Goal: Task Accomplishment & Management: Use online tool/utility

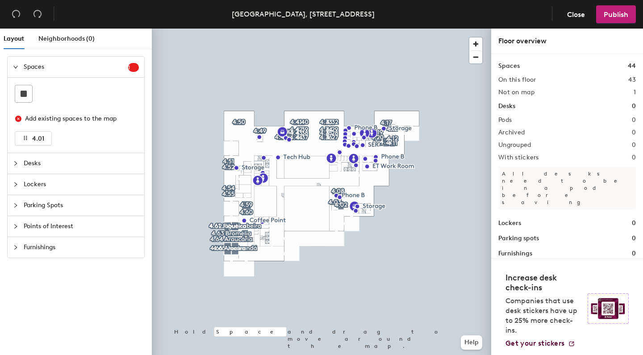
click at [17, 162] on icon "collapsed" at bounding box center [15, 163] width 5 height 5
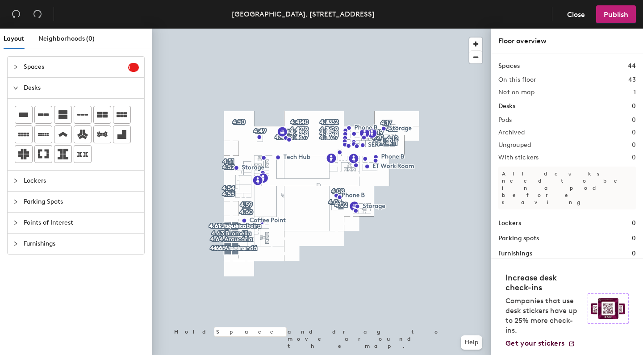
click at [17, 90] on icon "expanded" at bounding box center [15, 87] width 5 height 5
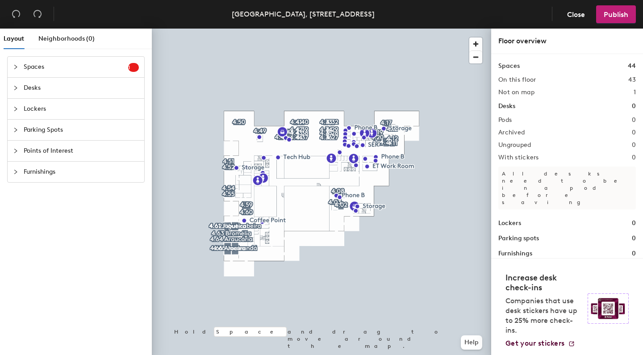
click at [17, 108] on icon "collapsed" at bounding box center [15, 108] width 5 height 5
click at [17, 108] on icon "expanded" at bounding box center [15, 108] width 5 height 5
click at [16, 128] on icon "collapsed" at bounding box center [15, 129] width 5 height 5
click at [16, 128] on icon "expanded" at bounding box center [15, 129] width 5 height 5
click at [16, 150] on icon "collapsed" at bounding box center [15, 150] width 5 height 5
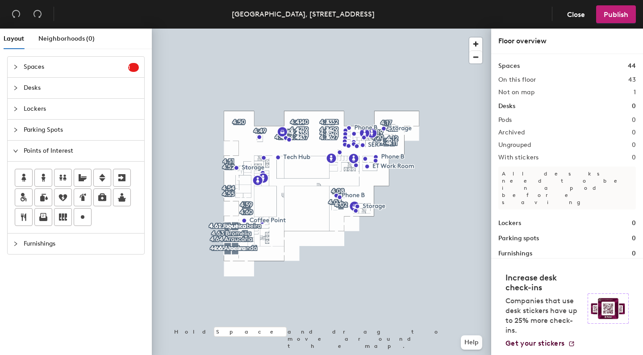
click at [16, 150] on icon "expanded" at bounding box center [15, 150] width 5 height 5
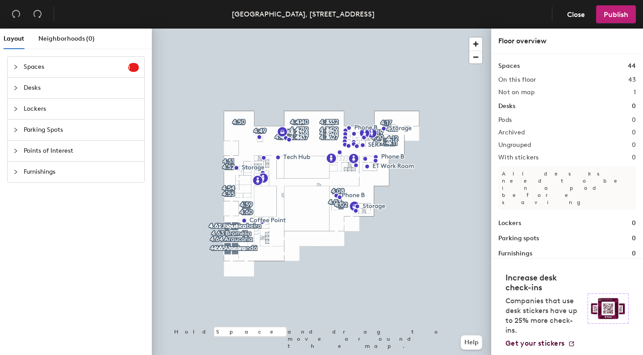
click at [16, 173] on icon "collapsed" at bounding box center [15, 172] width 3 height 4
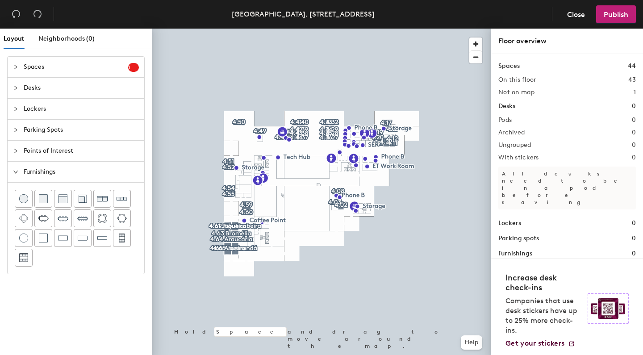
click at [56, 153] on span "Points of Interest" at bounding box center [81, 151] width 115 height 21
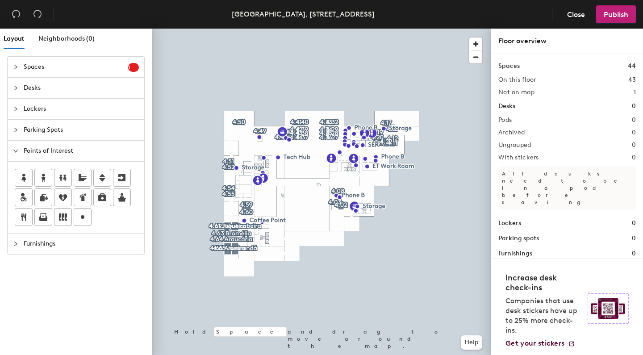
click at [15, 129] on icon "collapsed" at bounding box center [15, 129] width 5 height 5
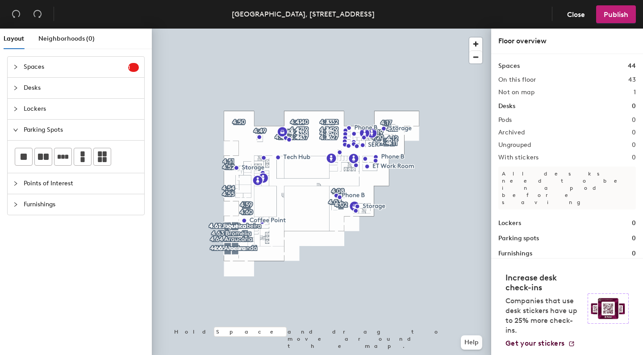
click at [16, 108] on icon "collapsed" at bounding box center [15, 109] width 3 height 4
click at [17, 87] on icon "collapsed" at bounding box center [15, 87] width 5 height 5
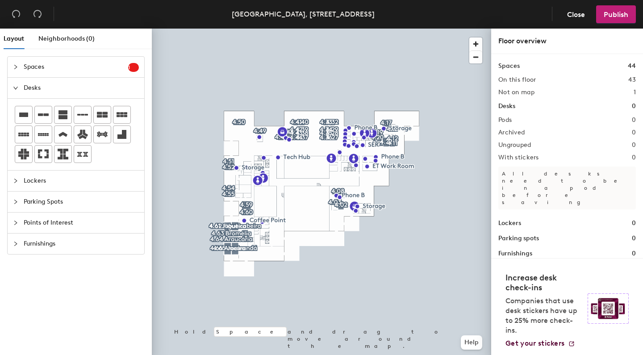
click at [16, 67] on icon "collapsed" at bounding box center [15, 66] width 5 height 5
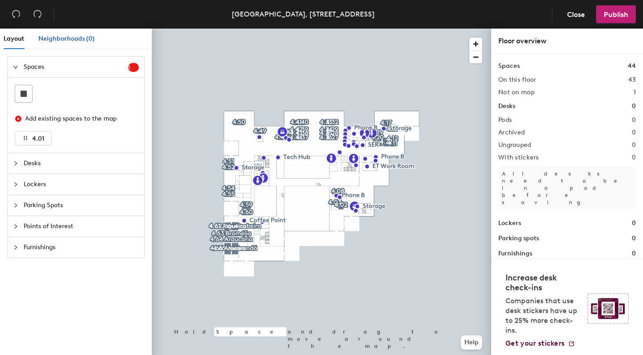
click at [67, 40] on span "Neighborhoods (0)" at bounding box center [66, 39] width 56 height 8
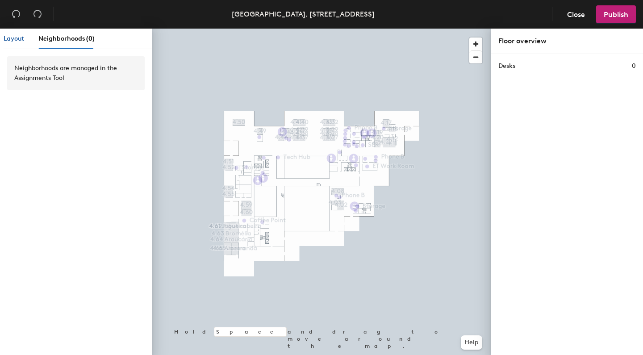
click at [19, 36] on span "Layout" at bounding box center [14, 39] width 21 height 8
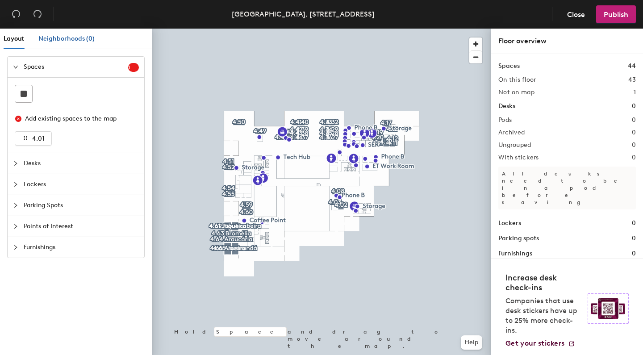
click at [69, 40] on span "Neighborhoods (0)" at bounding box center [66, 39] width 56 height 8
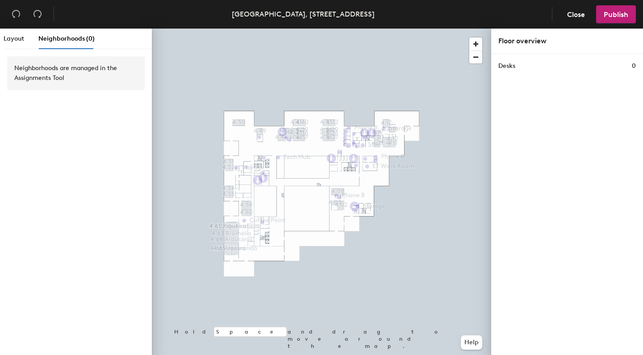
click at [58, 78] on div "Neighborhoods are managed in the Assignments Tool" at bounding box center [75, 73] width 123 height 20
click at [576, 12] on span "Close" at bounding box center [576, 14] width 18 height 8
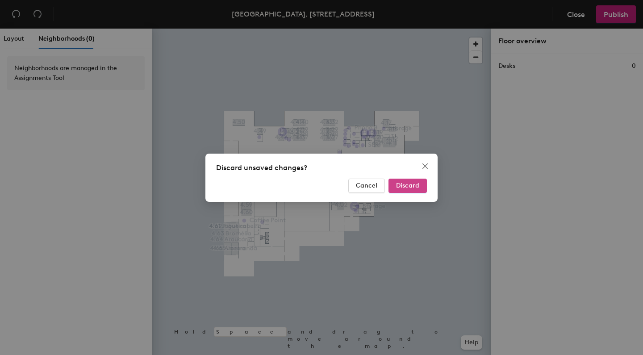
click at [405, 183] on span "Discard" at bounding box center [407, 186] width 23 height 8
